Goal: Browse casually: Explore the website without a specific task or goal

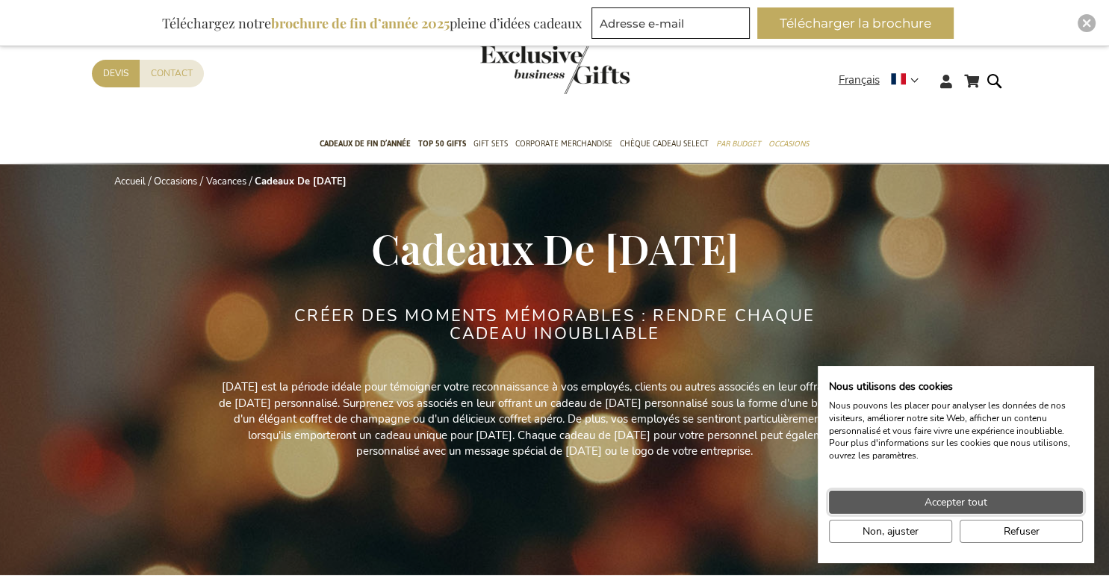
click at [959, 503] on span "Accepter tout" at bounding box center [955, 502] width 63 height 16
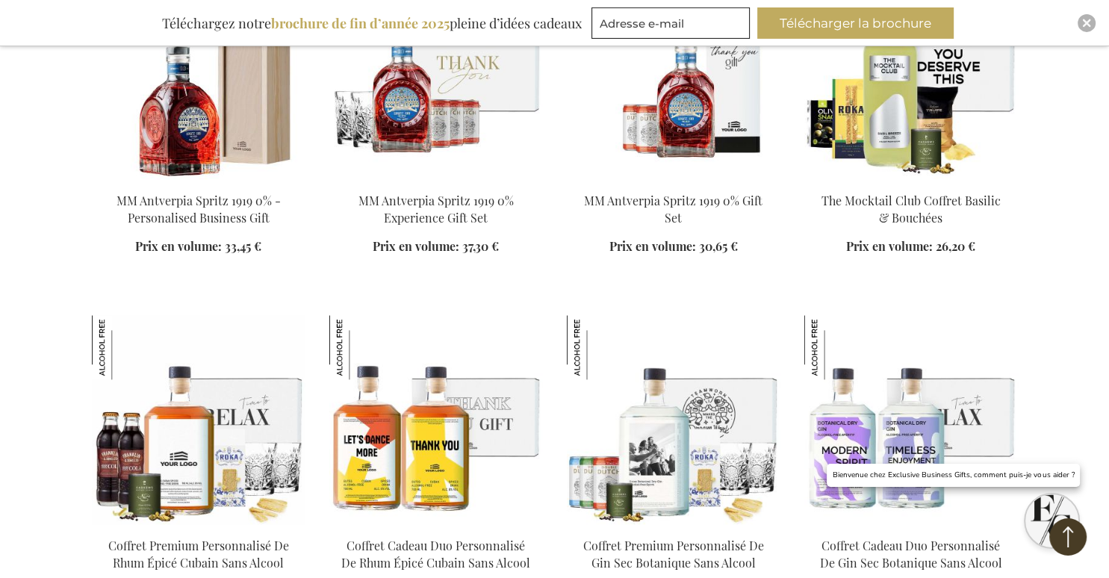
scroll to position [1505, 0]
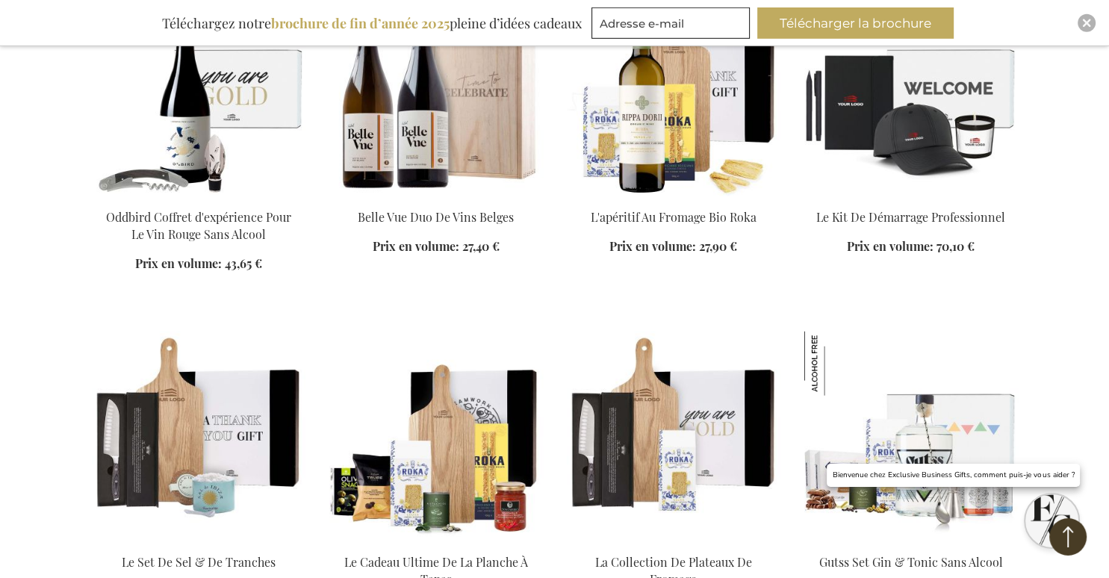
scroll to position [2671, 0]
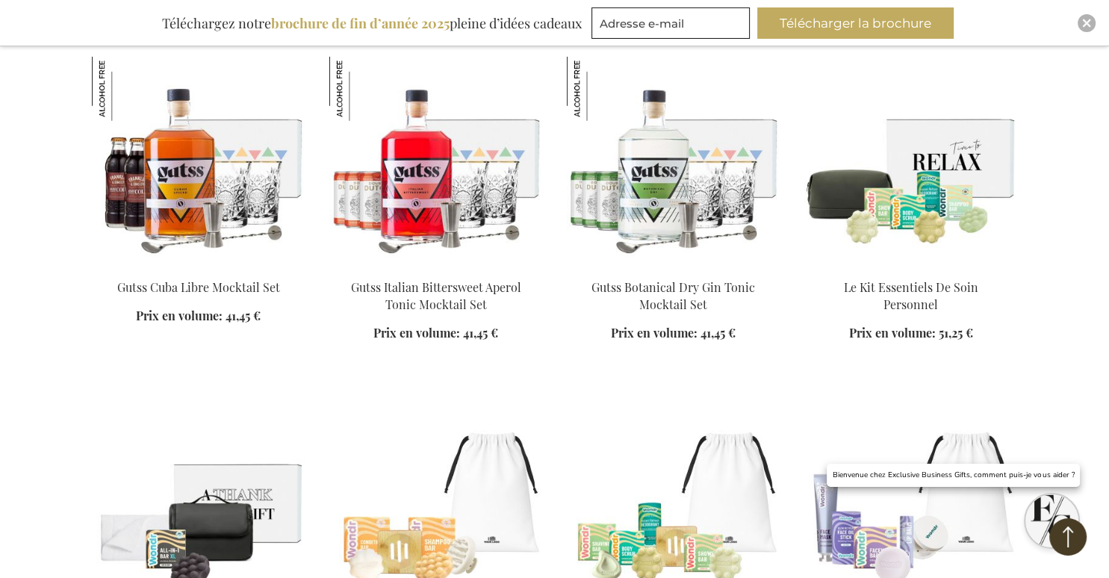
scroll to position [4156, 0]
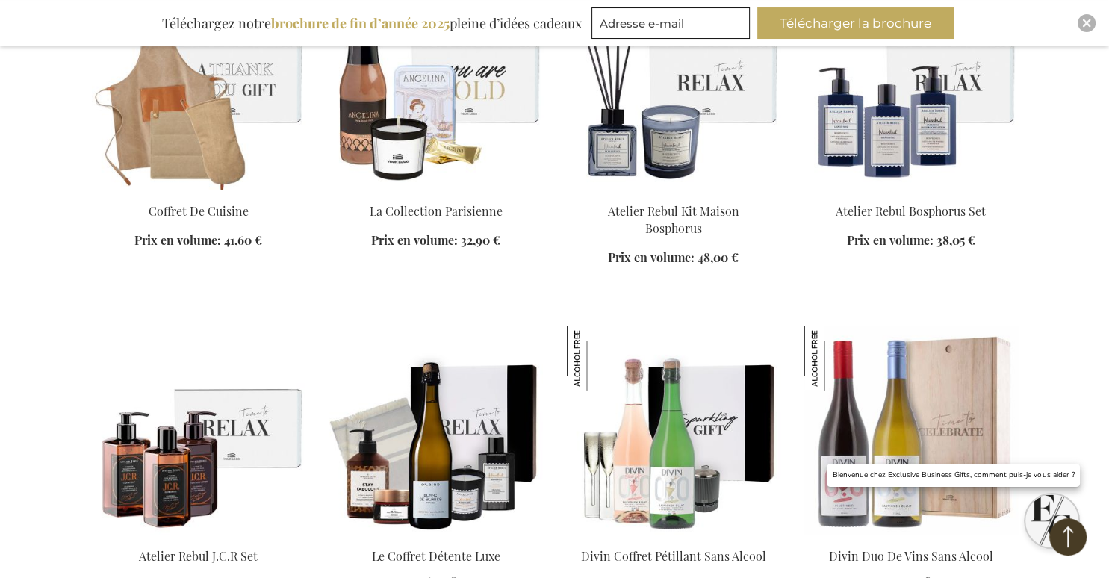
scroll to position [4620, 0]
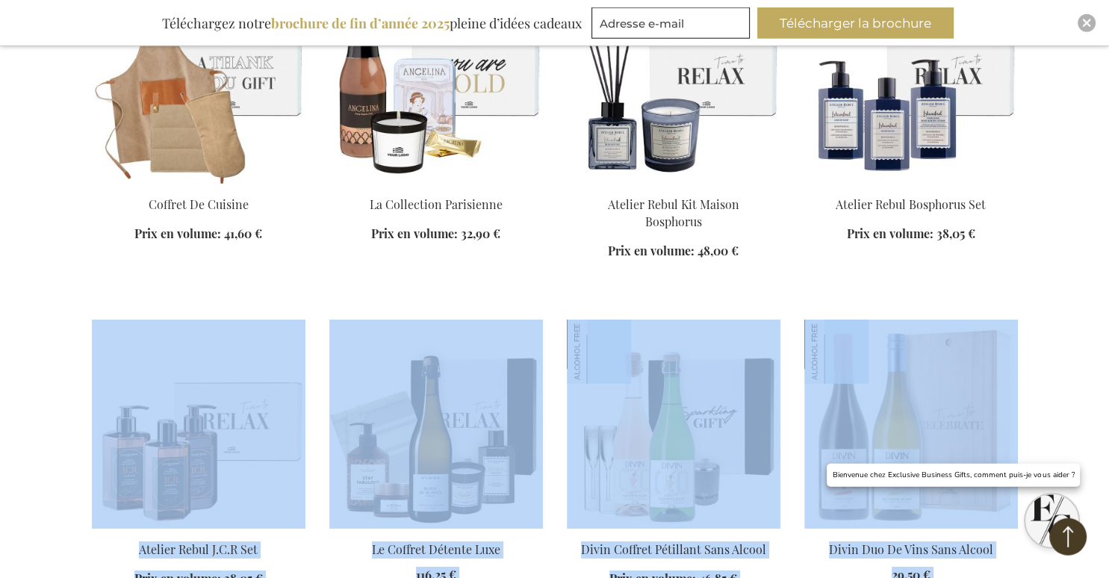
drag, startPoint x: 1050, startPoint y: 272, endPoint x: 1029, endPoint y: 230, distance: 47.1
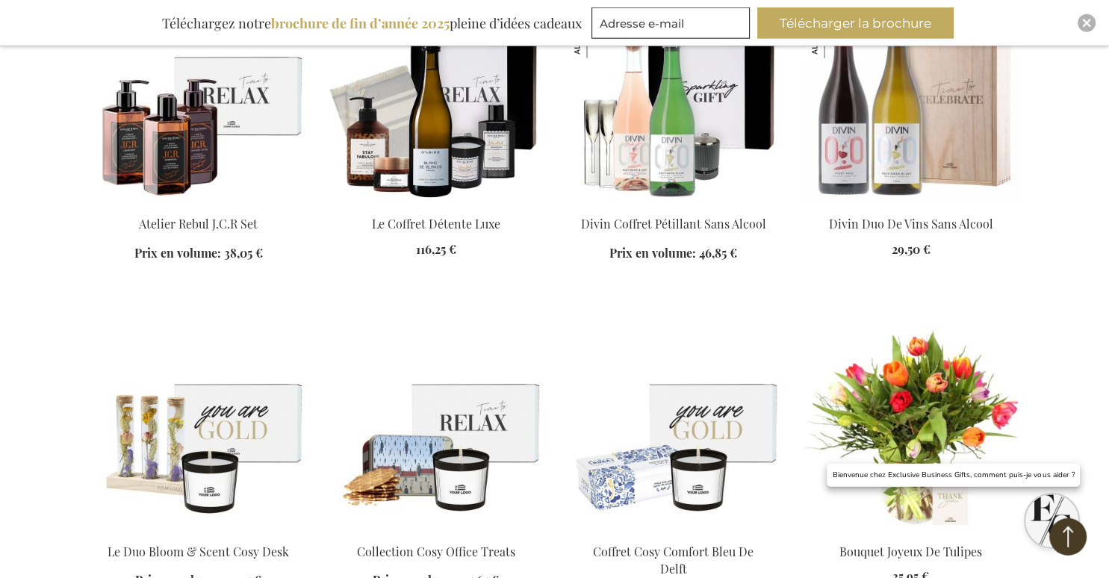
scroll to position [5022, 0]
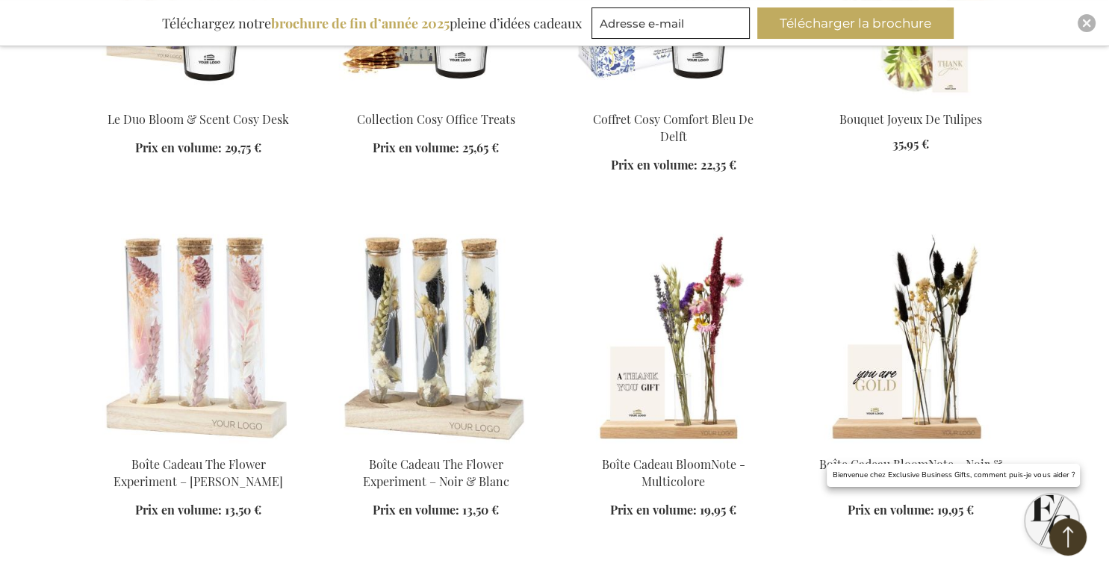
scroll to position [5444, 0]
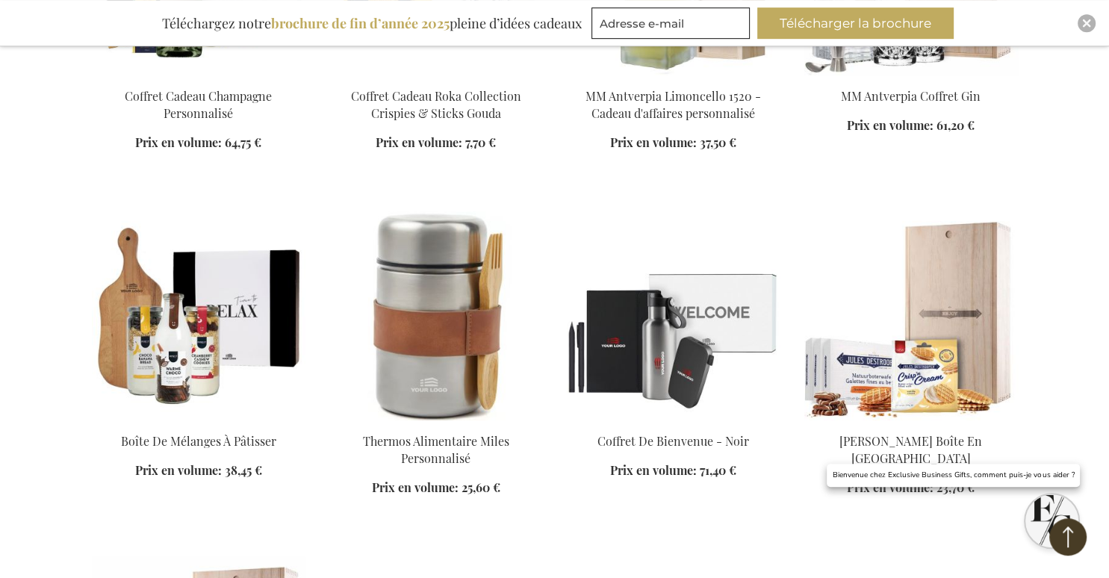
scroll to position [6541, 0]
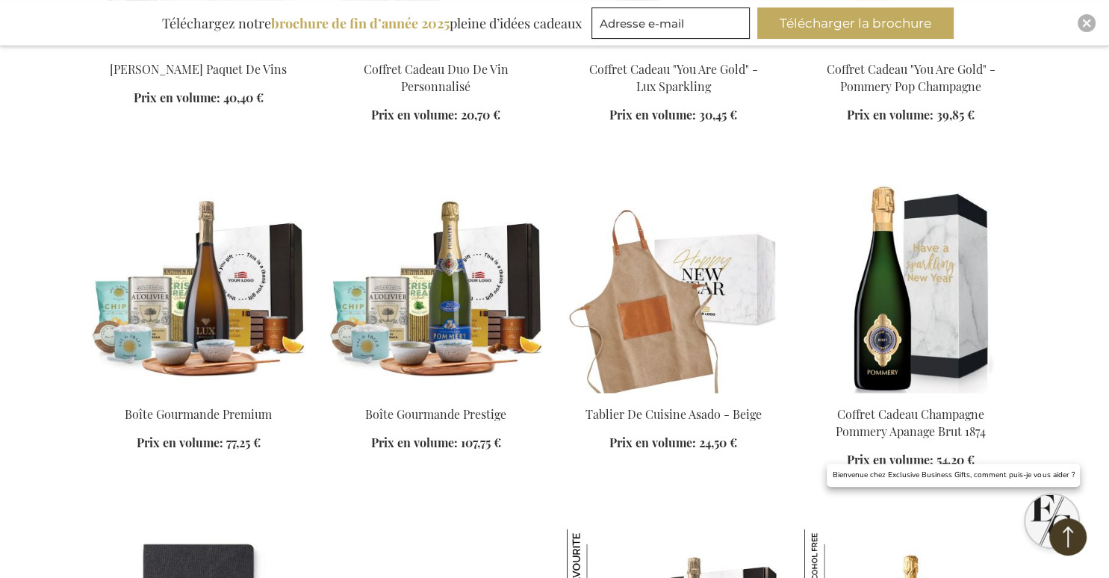
scroll to position [8182, 0]
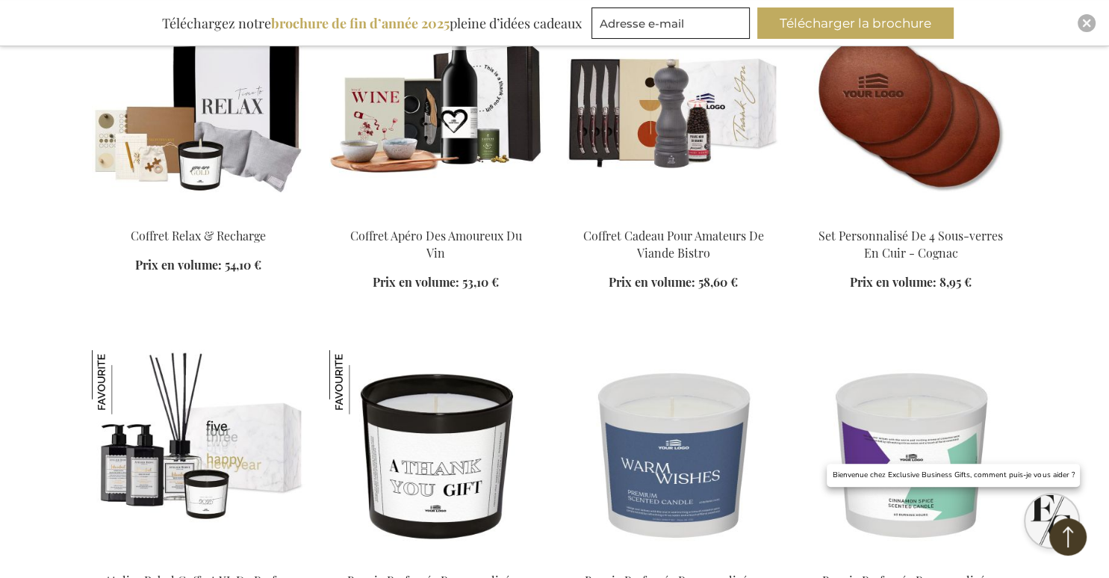
scroll to position [9038, 0]
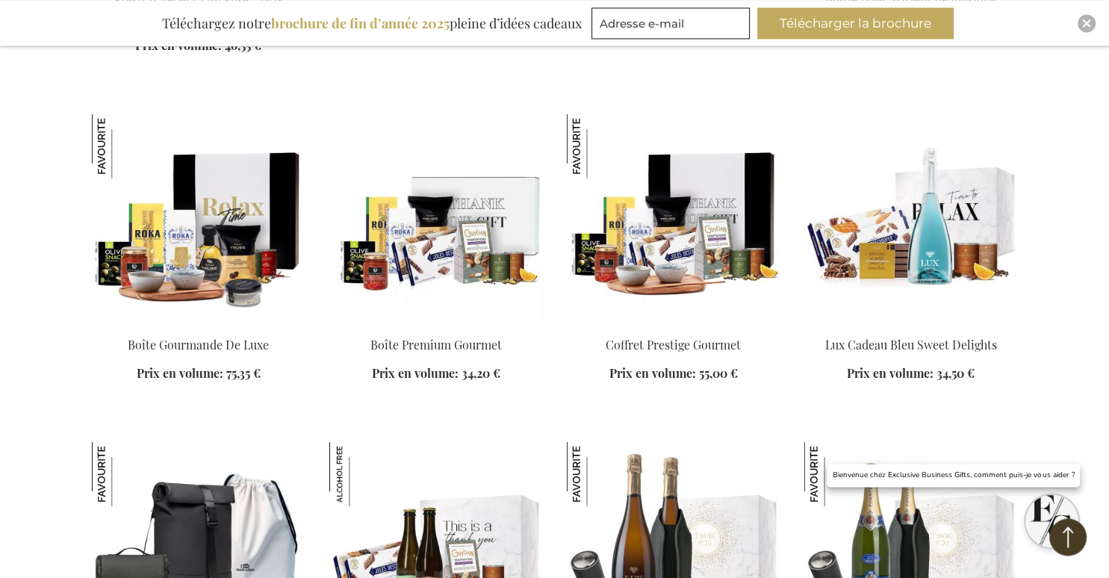
scroll to position [10116, 0]
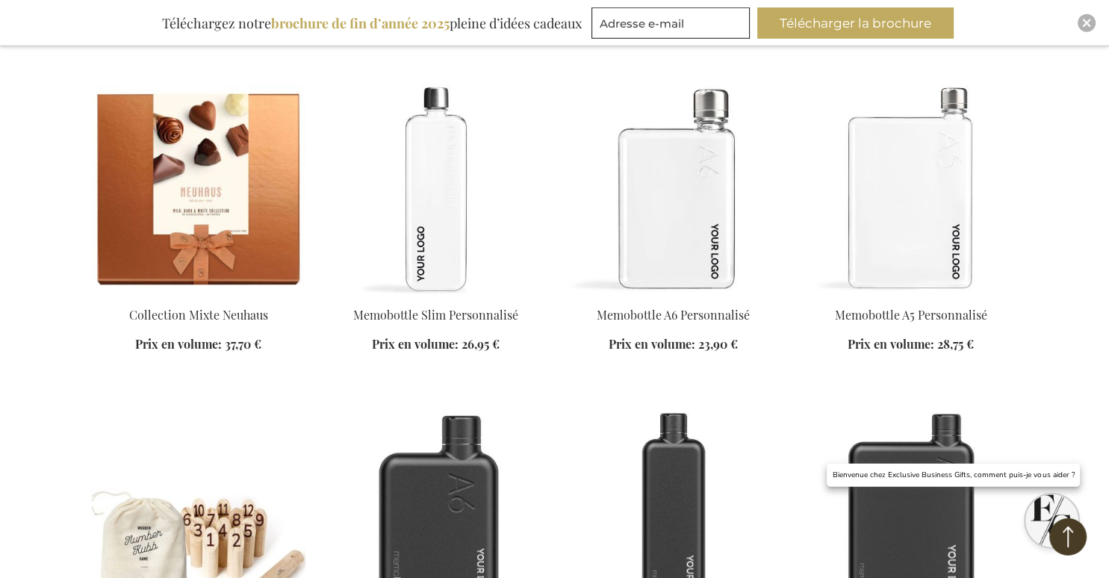
scroll to position [11027, 0]
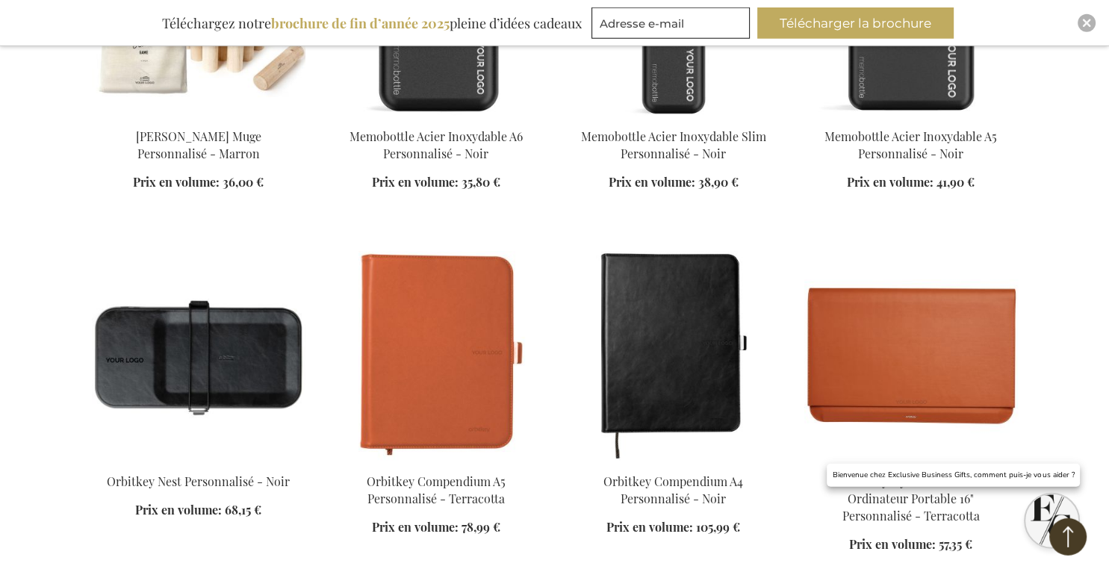
scroll to position [11838, 0]
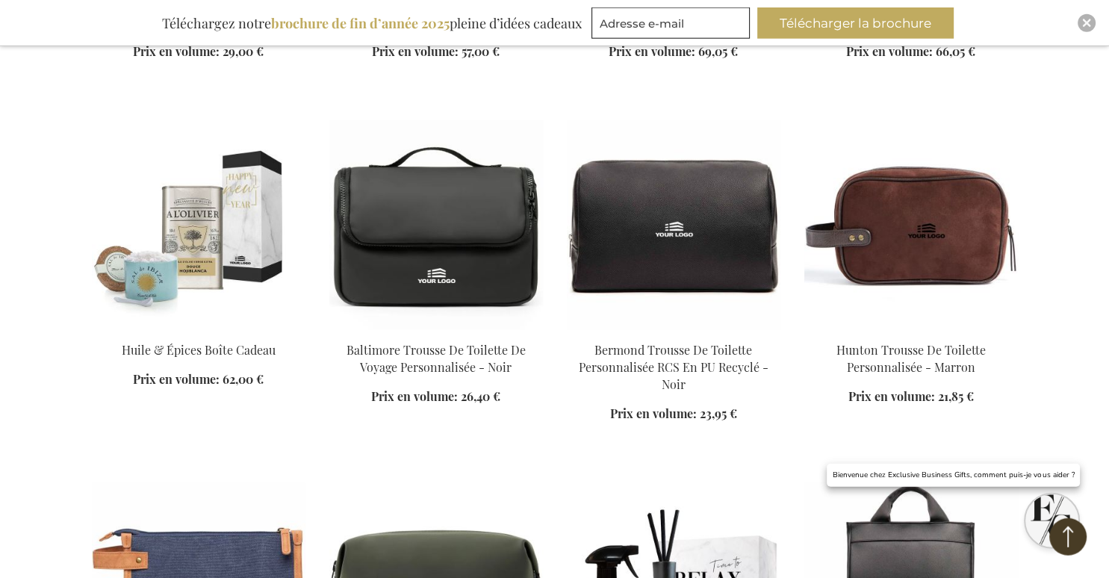
scroll to position [12834, 0]
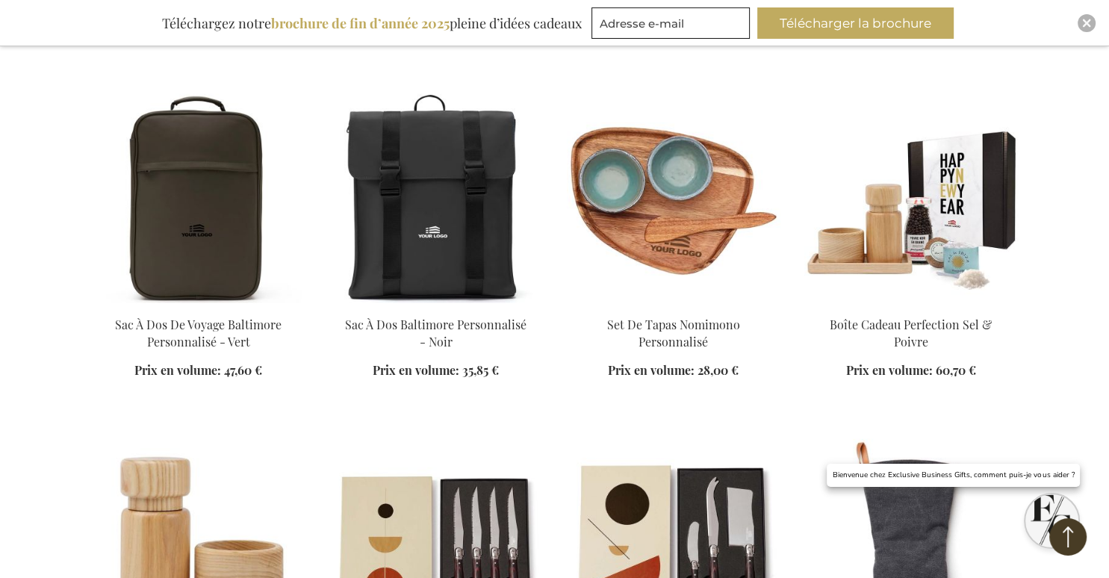
scroll to position [13914, 0]
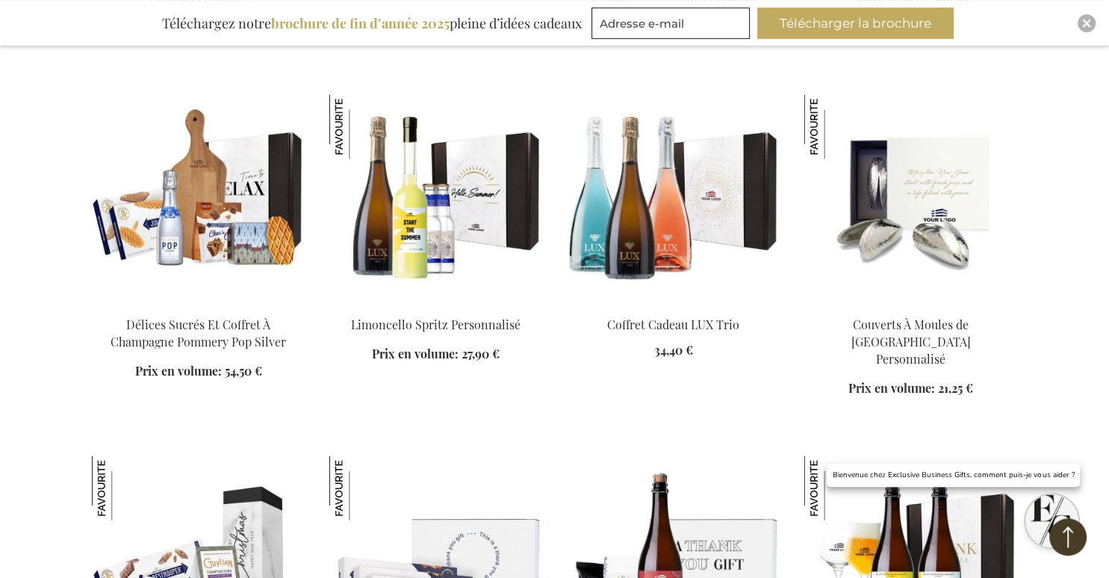
scroll to position [15505, 0]
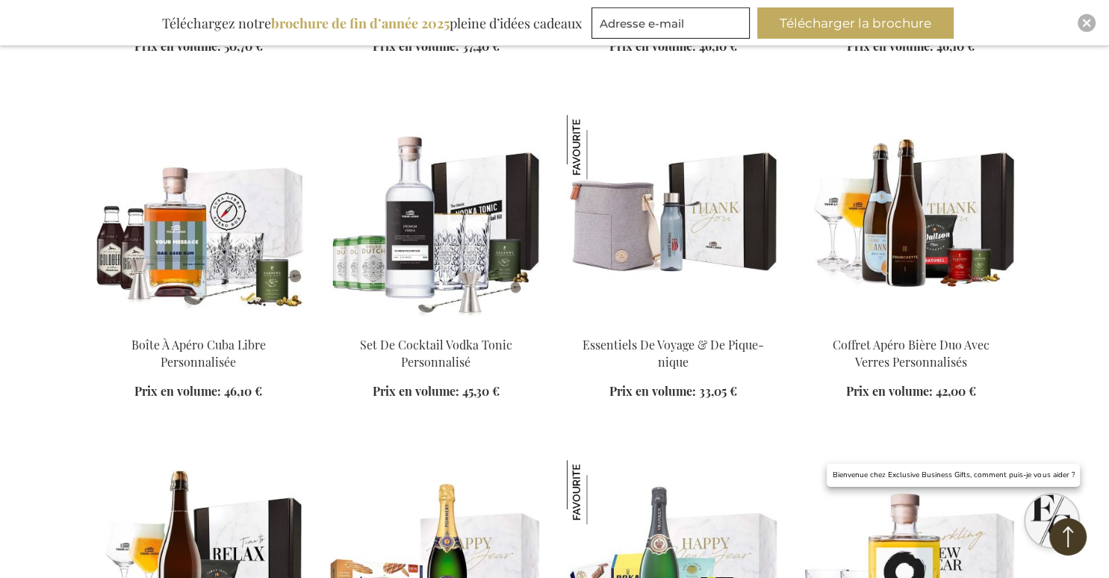
scroll to position [17047, 0]
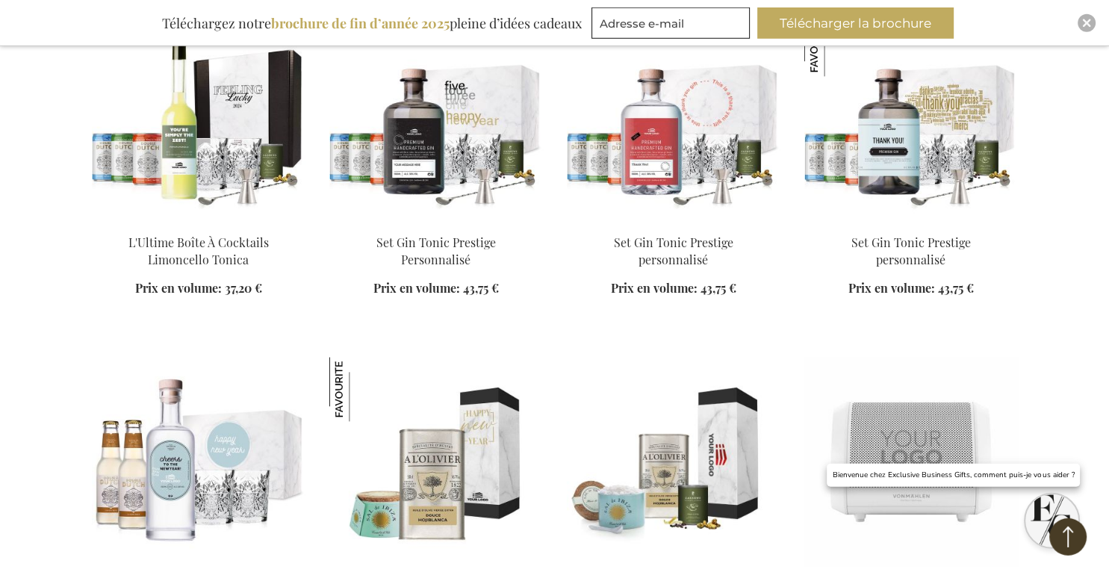
scroll to position [18094, 0]
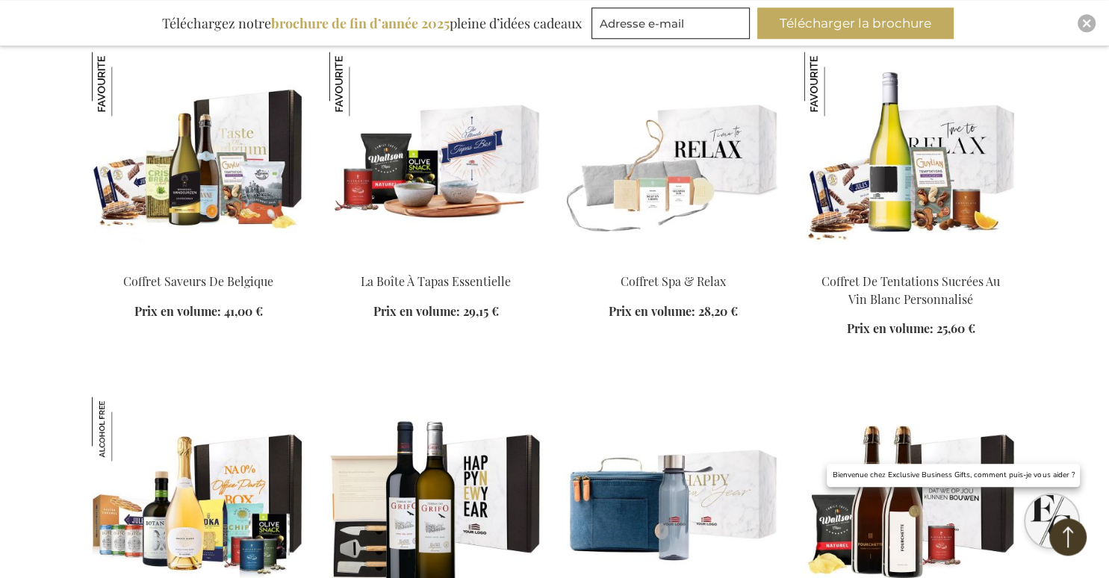
scroll to position [19092, 0]
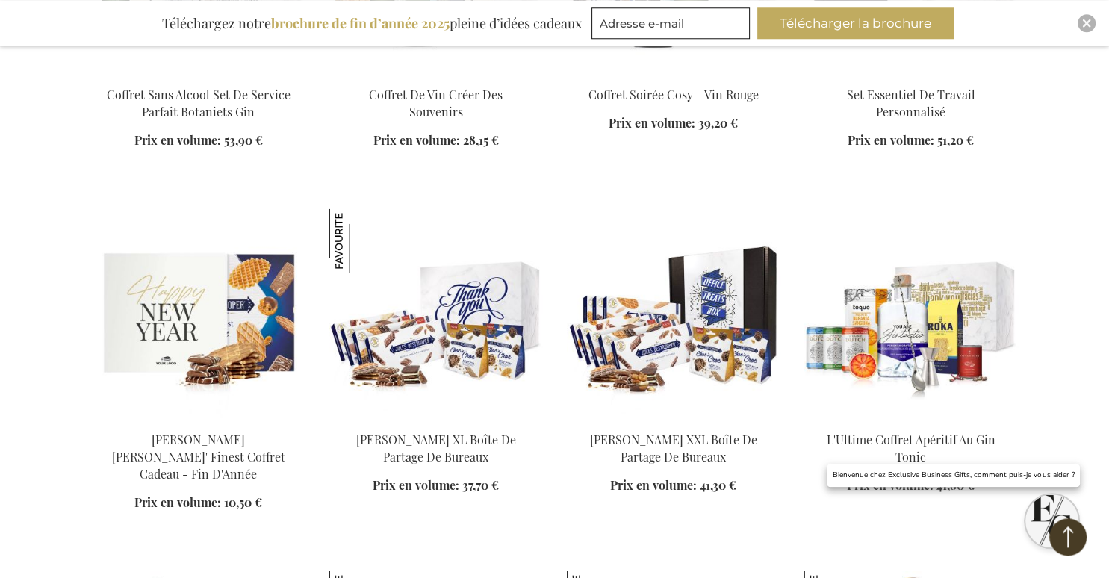
scroll to position [20514, 0]
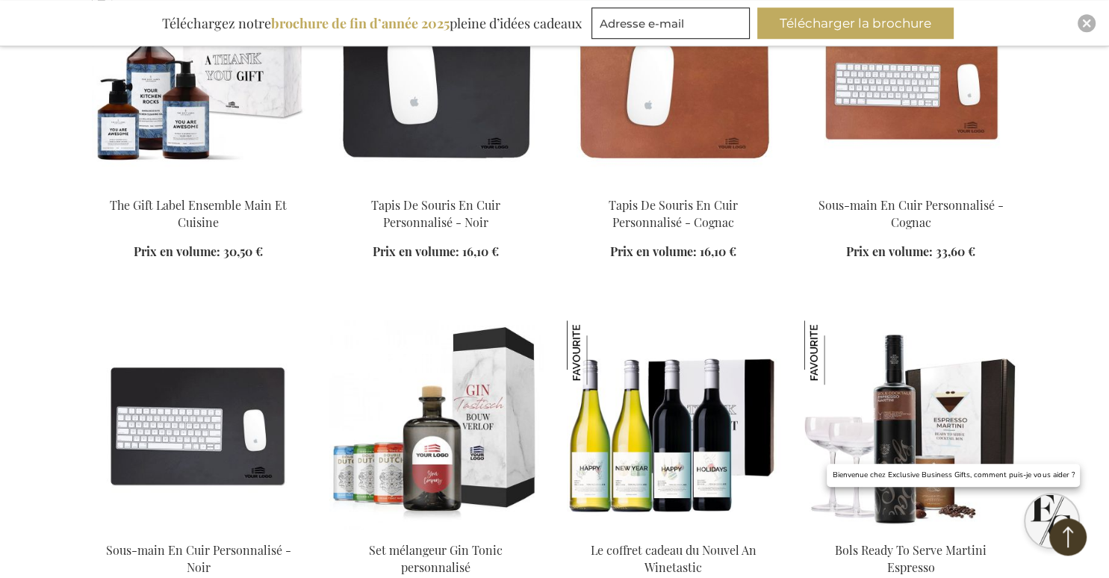
scroll to position [23785, 0]
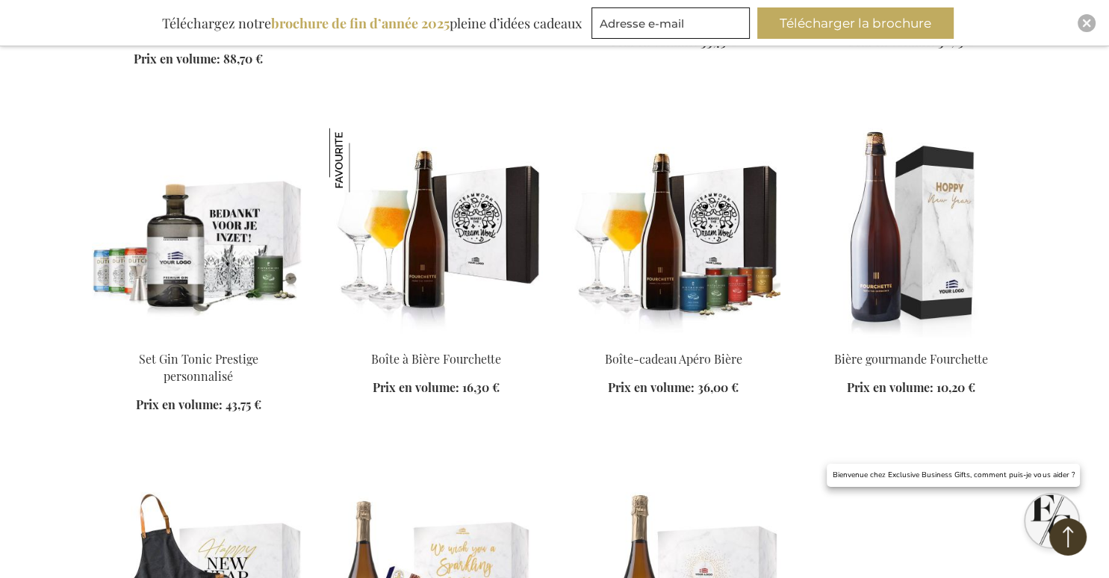
scroll to position [24628, 0]
